Goal: Task Accomplishment & Management: Use online tool/utility

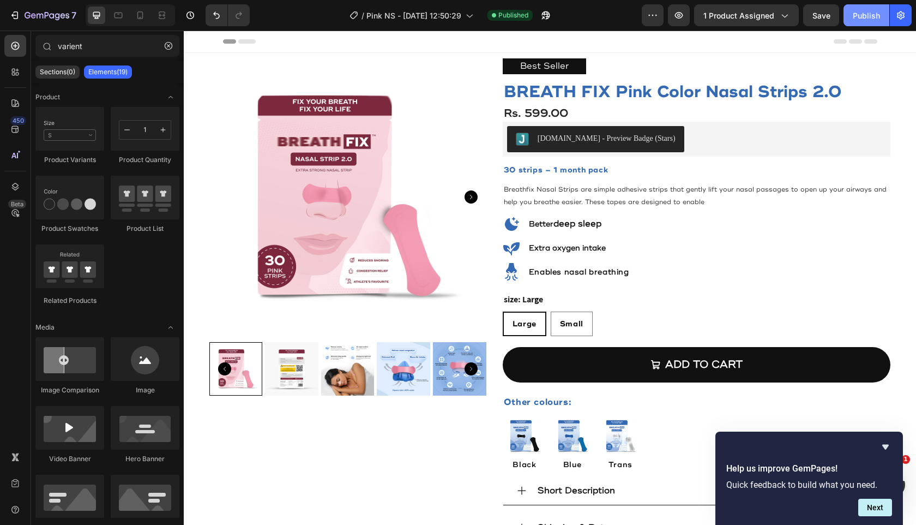
drag, startPoint x: 0, startPoint y: 0, endPoint x: 856, endPoint y: 22, distance: 856.3
click at [856, 22] on button "Publish" at bounding box center [866, 15] width 46 height 22
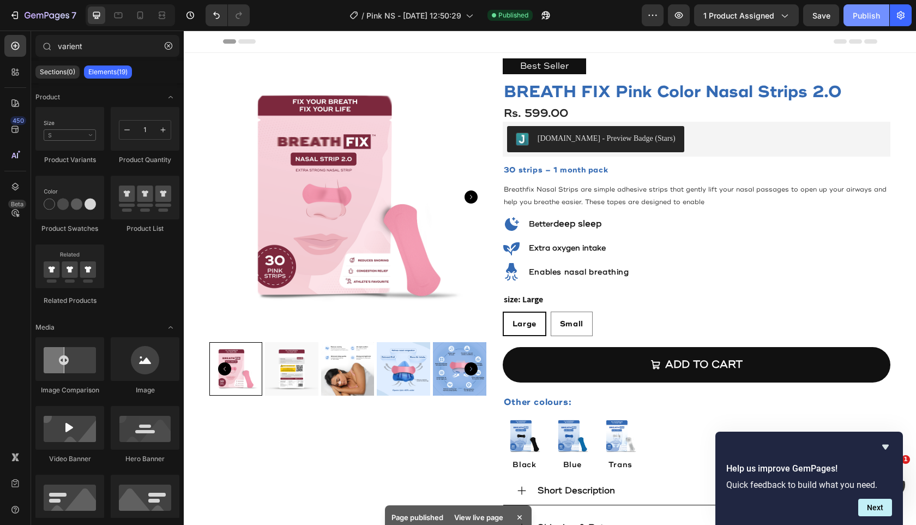
click at [856, 22] on button "Publish" at bounding box center [866, 15] width 46 height 22
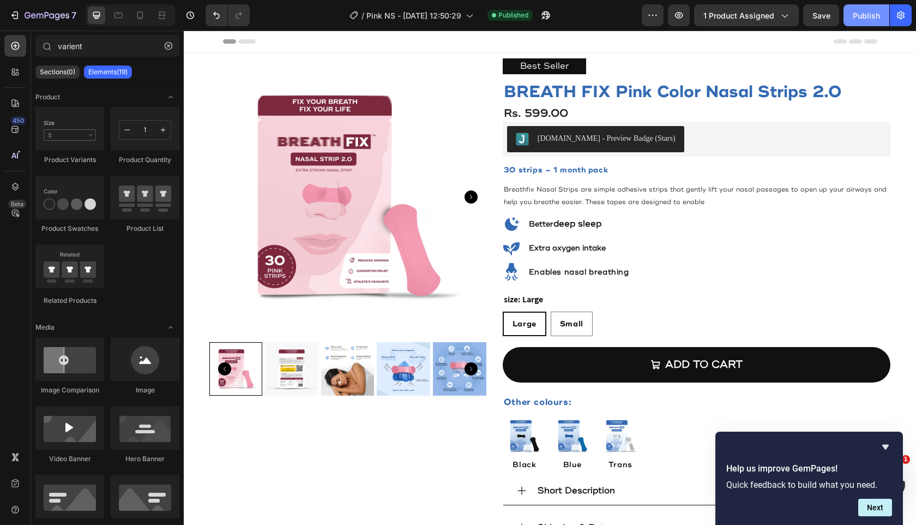
click at [856, 22] on button "Publish" at bounding box center [866, 15] width 46 height 22
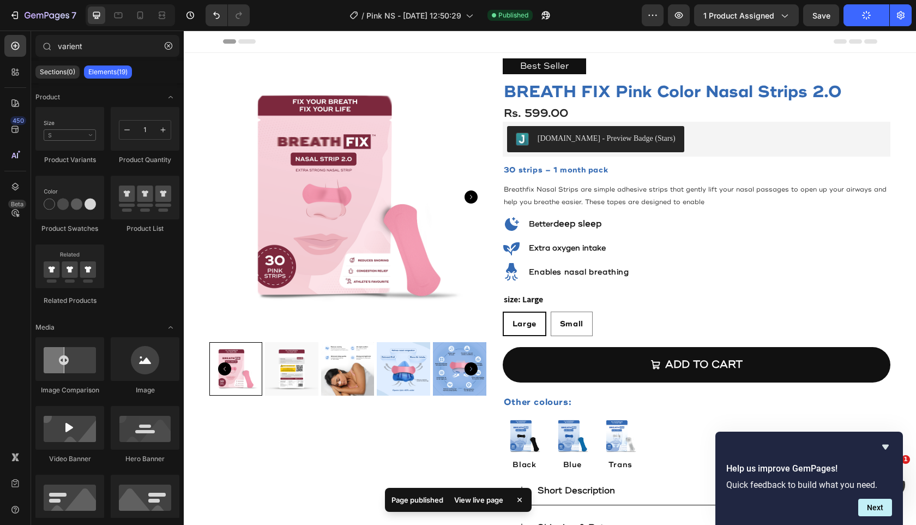
click at [856, 22] on button "Publish" at bounding box center [866, 15] width 46 height 22
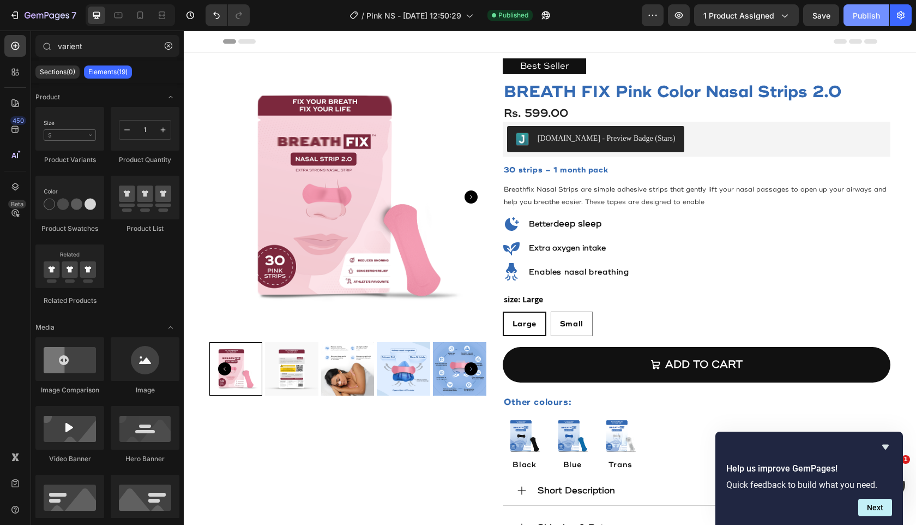
click at [856, 22] on button "Publish" at bounding box center [866, 15] width 46 height 22
click at [848, 20] on button "Publish" at bounding box center [866, 15] width 46 height 22
click at [605, 305] on div "size: Large Large Large Large Small Small Small" at bounding box center [697, 314] width 388 height 44
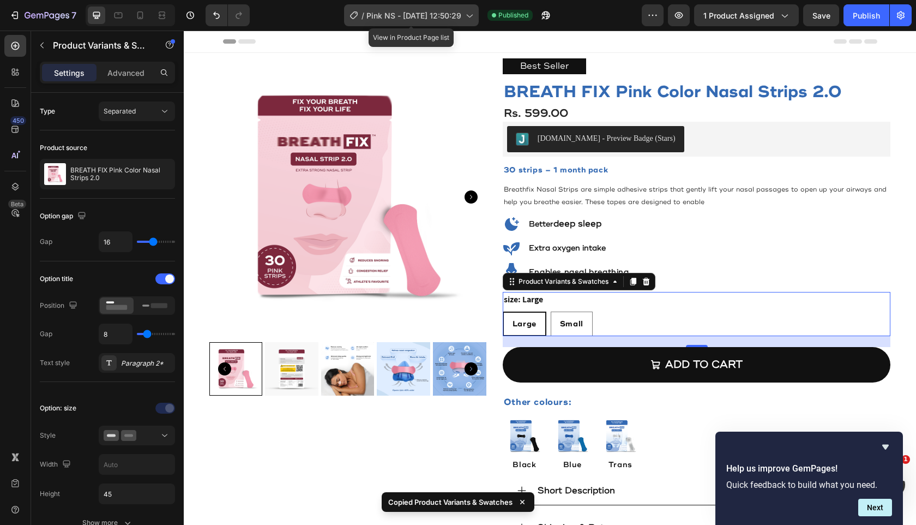
click at [412, 21] on div "/ Pink NS - [DATE] 12:50:29" at bounding box center [411, 15] width 135 height 22
